Goal: Transaction & Acquisition: Register for event/course

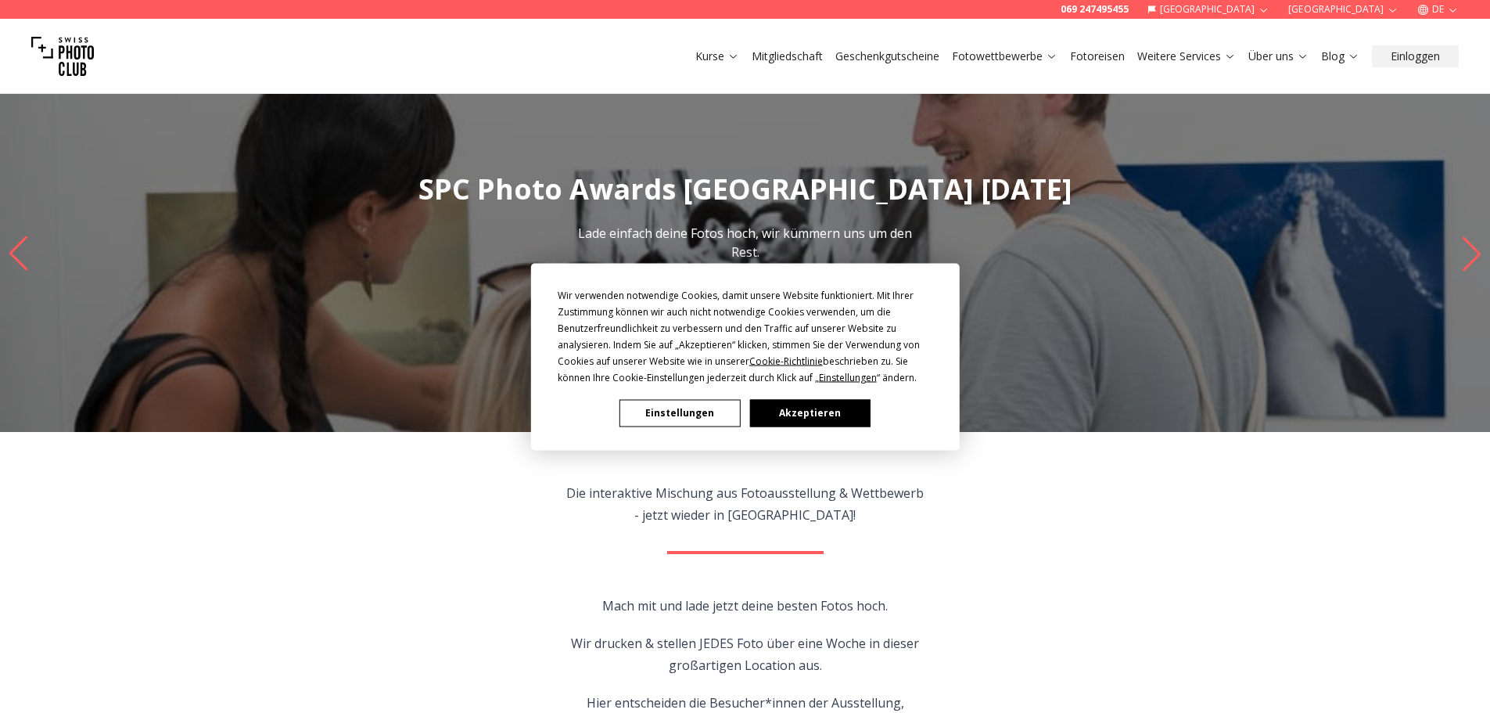
click at [822, 415] on button "Akzeptieren" at bounding box center [810, 412] width 120 height 27
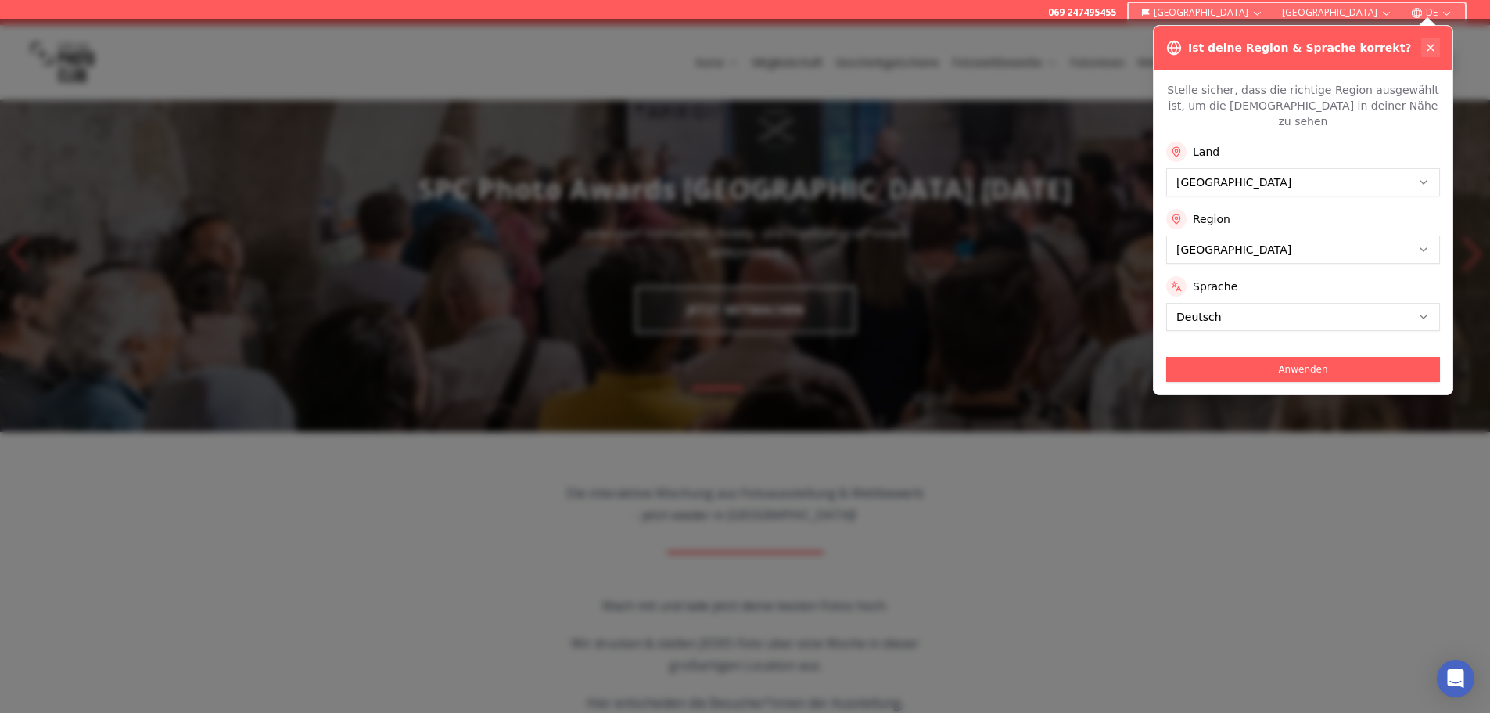
click at [1429, 42] on icon at bounding box center [1431, 47] width 13 height 13
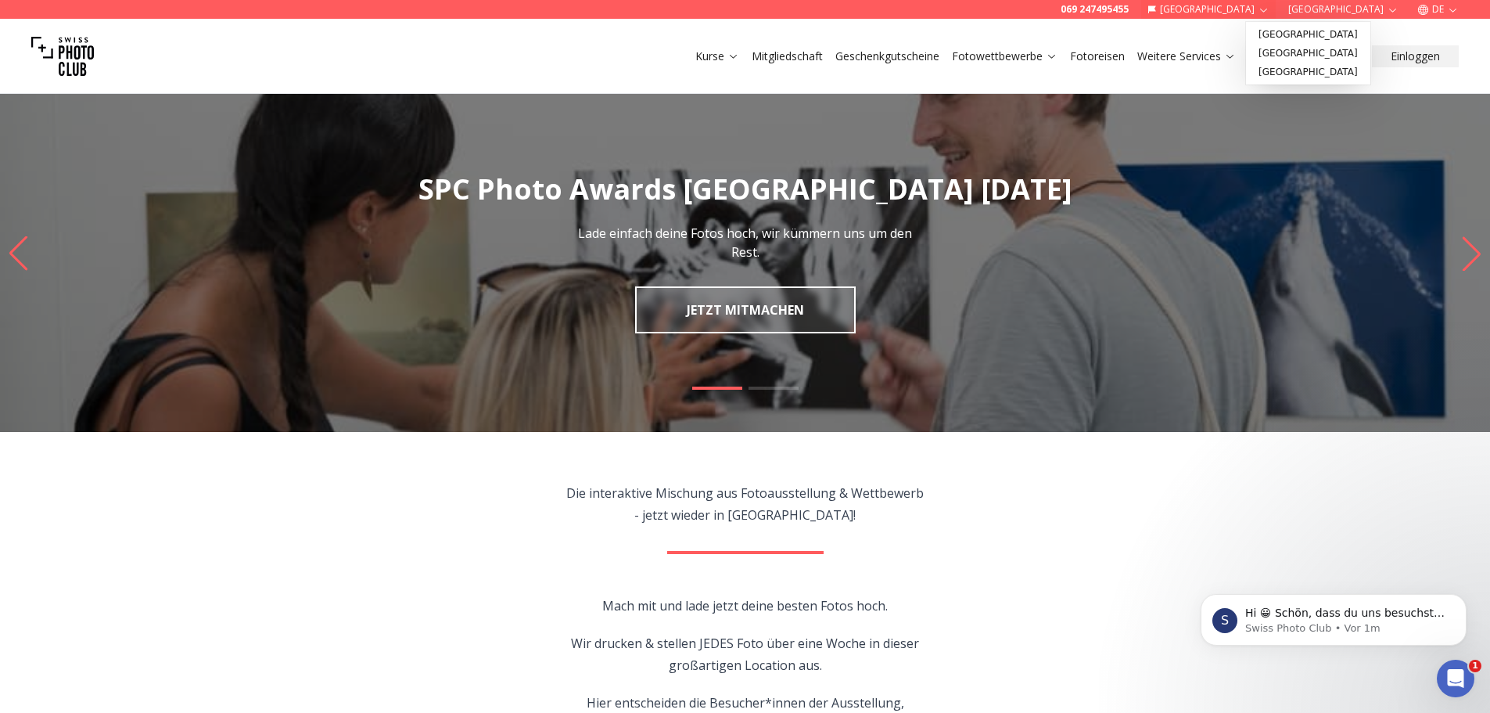
click at [1268, 13] on button "[GEOGRAPHIC_DATA]" at bounding box center [1209, 9] width 135 height 19
click at [1280, 78] on link "[GEOGRAPHIC_DATA]" at bounding box center [1309, 72] width 118 height 19
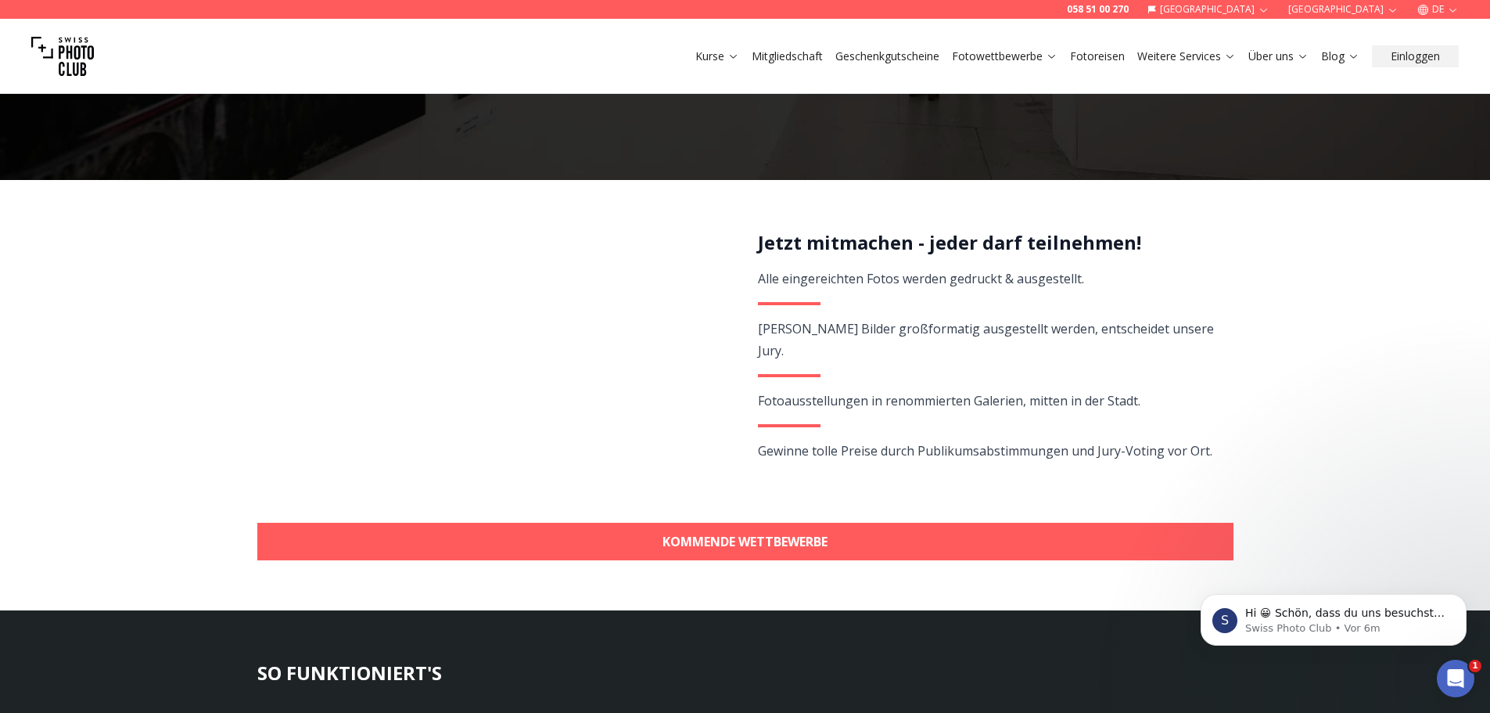
scroll to position [313, 0]
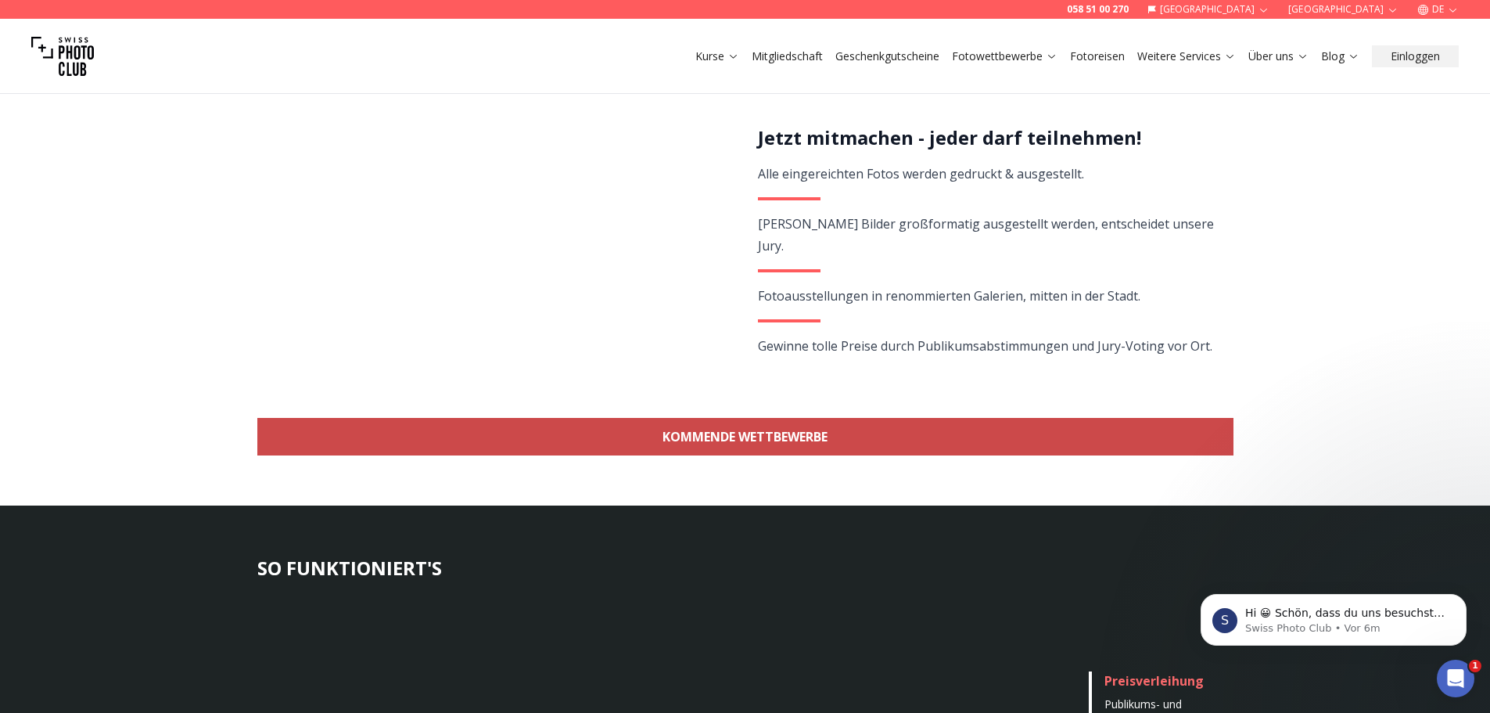
click at [762, 431] on link "KOMMENDE WETTBEWERBE" at bounding box center [745, 437] width 976 height 38
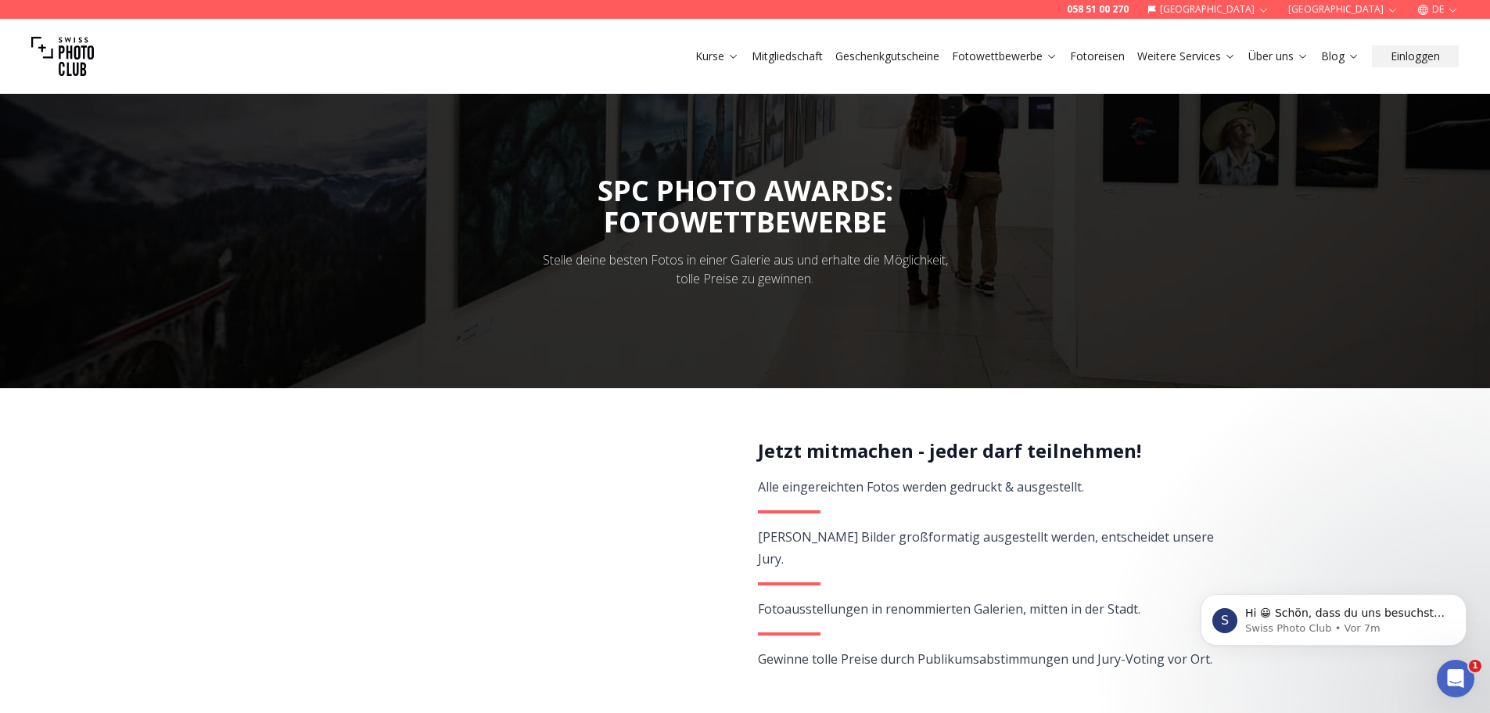
click at [774, 62] on link "Mitgliedschaft" at bounding box center [787, 57] width 71 height 16
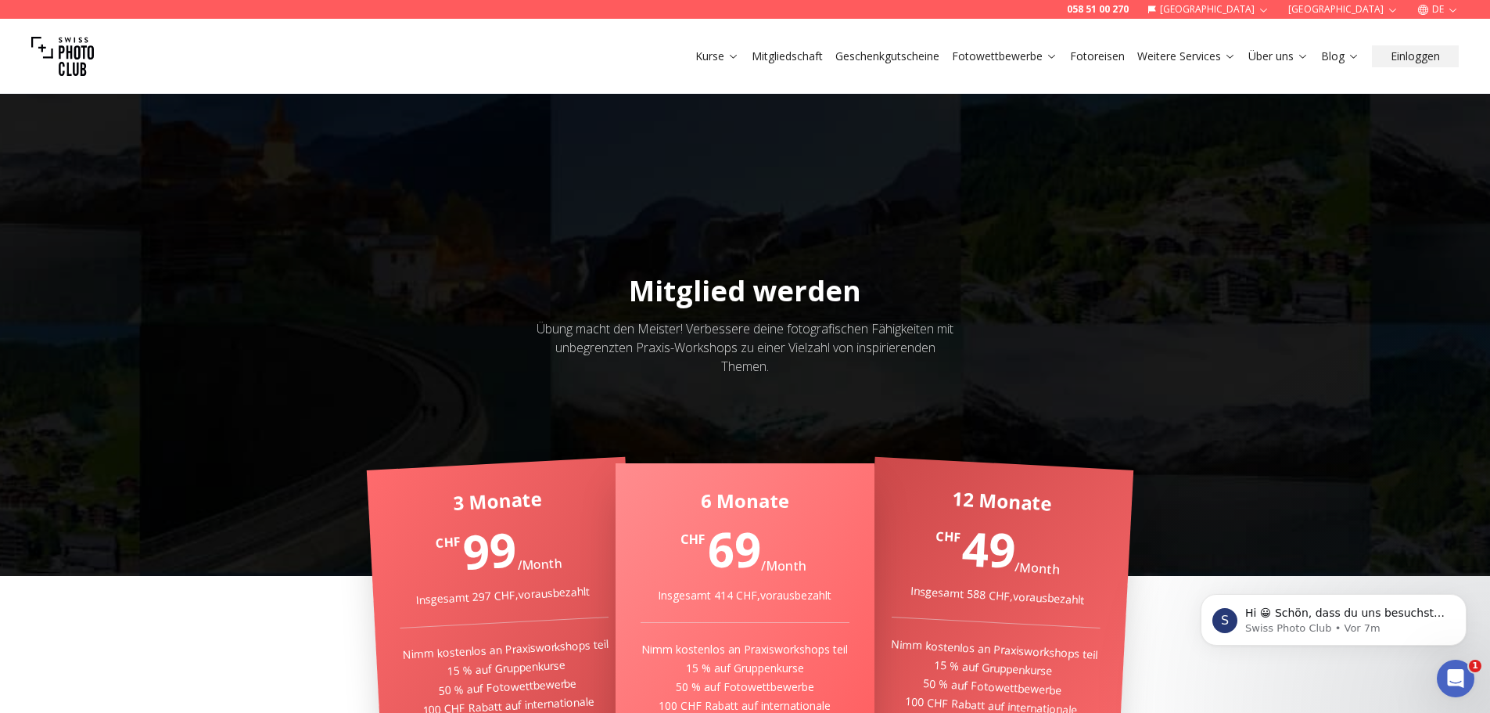
click at [85, 63] on img at bounding box center [62, 56] width 63 height 63
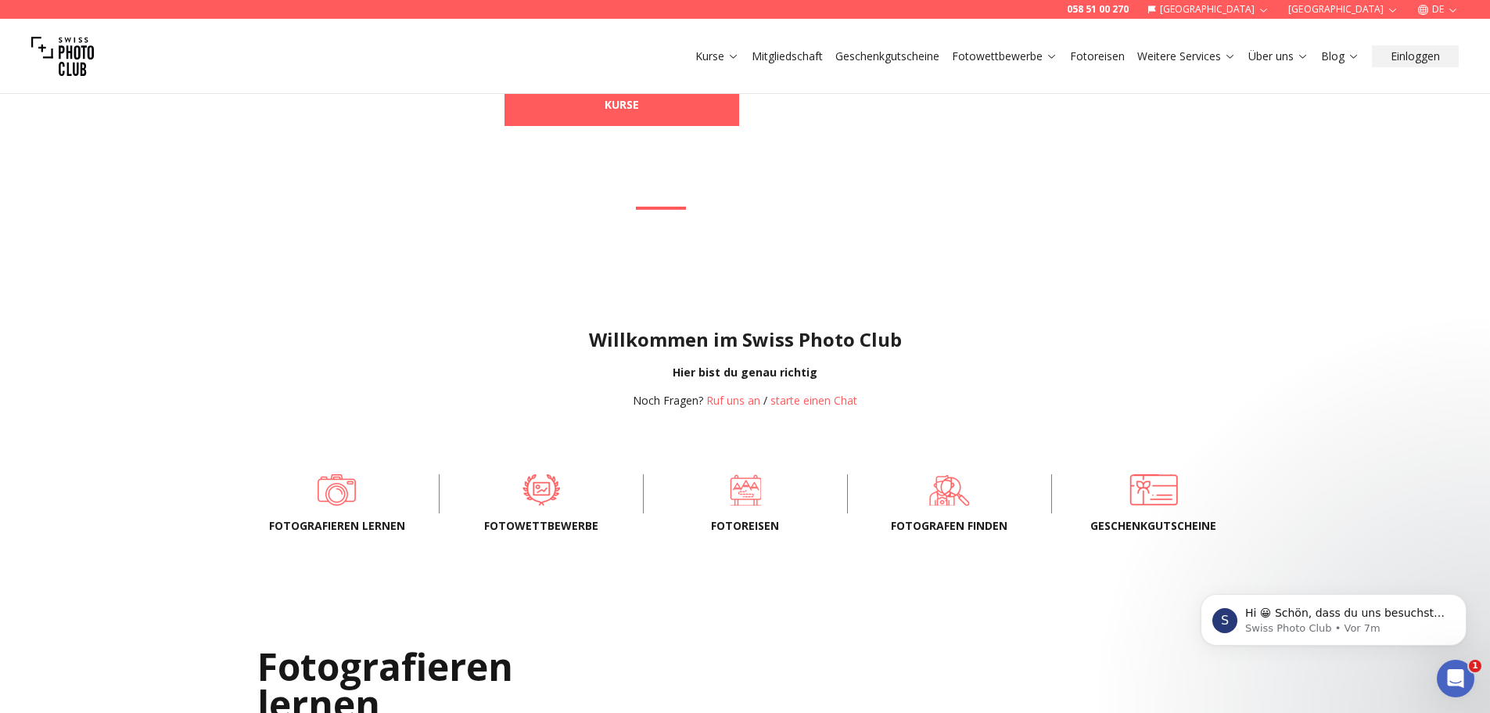
scroll to position [156, 0]
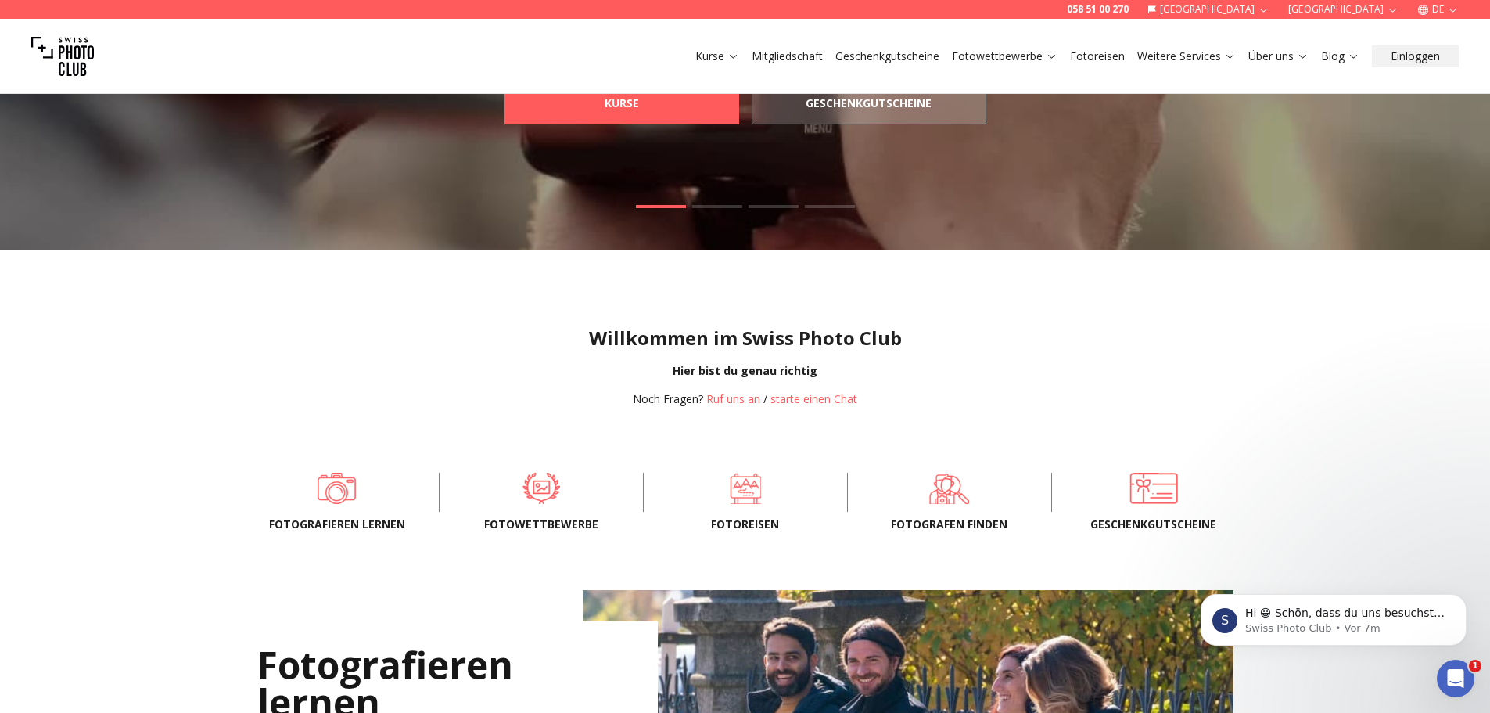
click at [526, 523] on span "Fotowettbewerbe" at bounding box center [541, 524] width 153 height 16
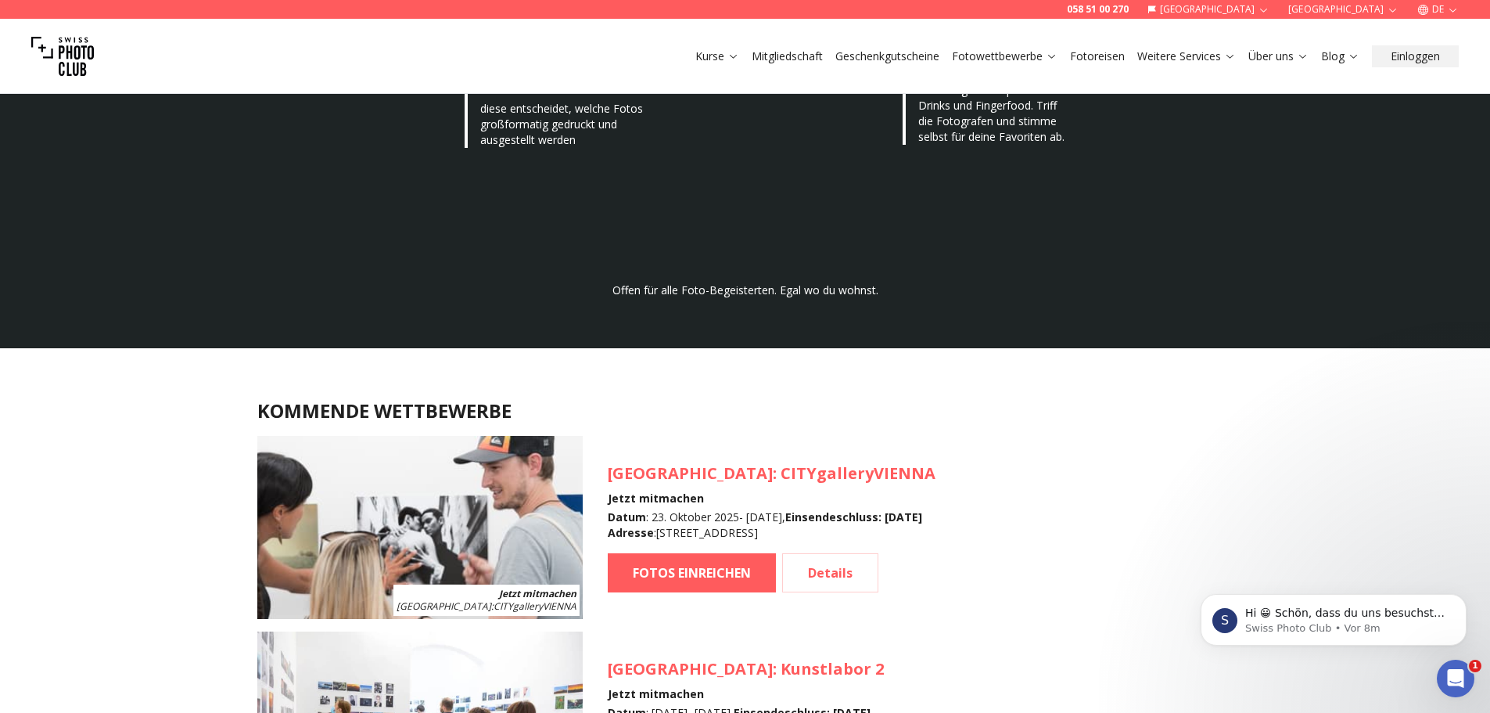
scroll to position [1174, 0]
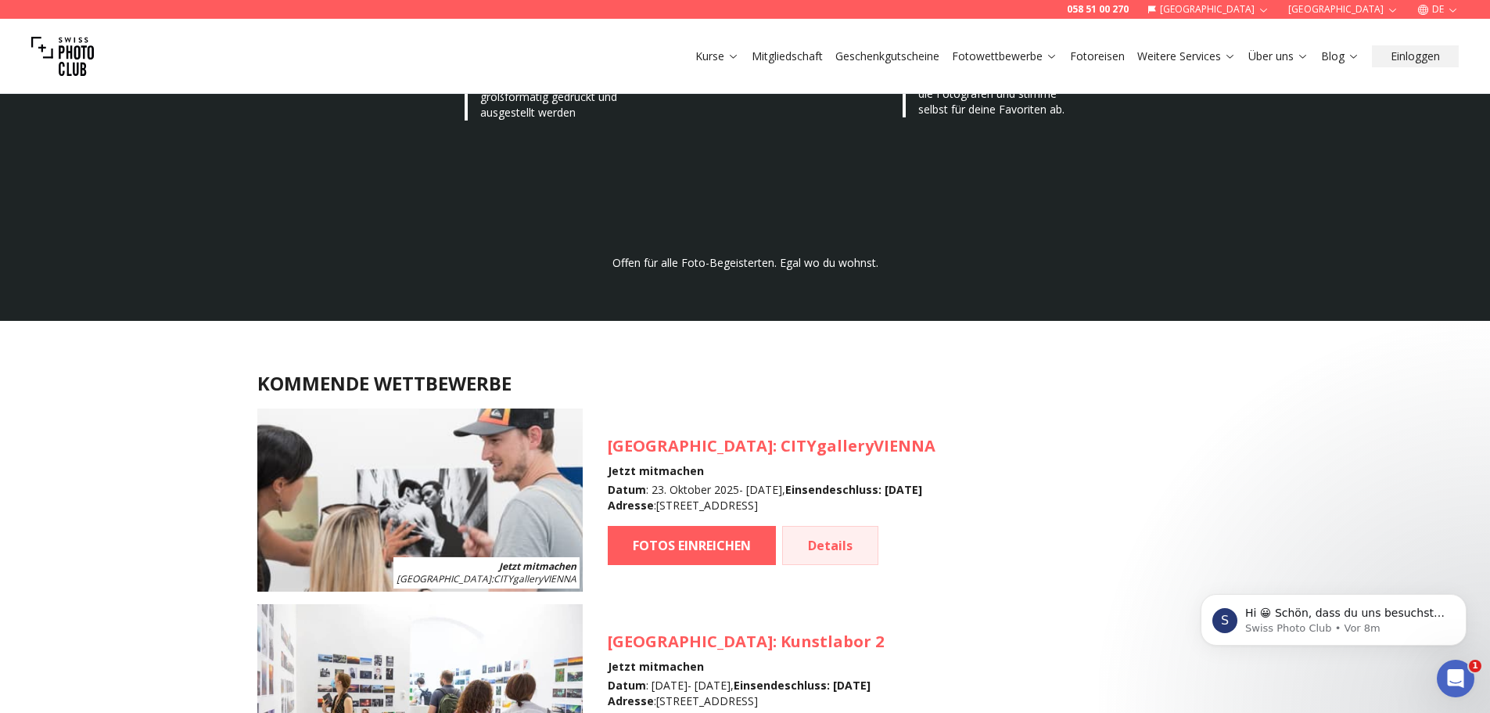
click at [812, 548] on link "Details" at bounding box center [830, 545] width 96 height 39
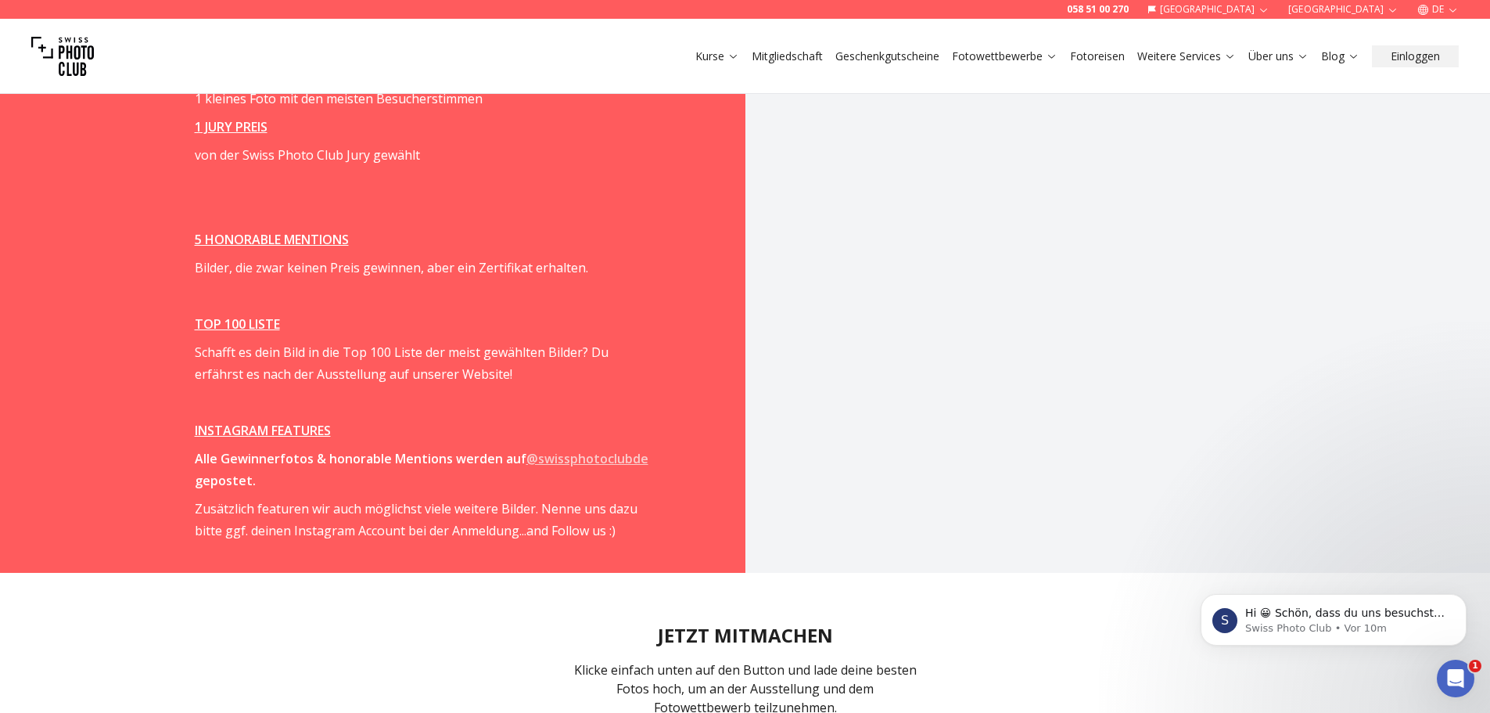
scroll to position [2113, 0]
